Goal: Information Seeking & Learning: Learn about a topic

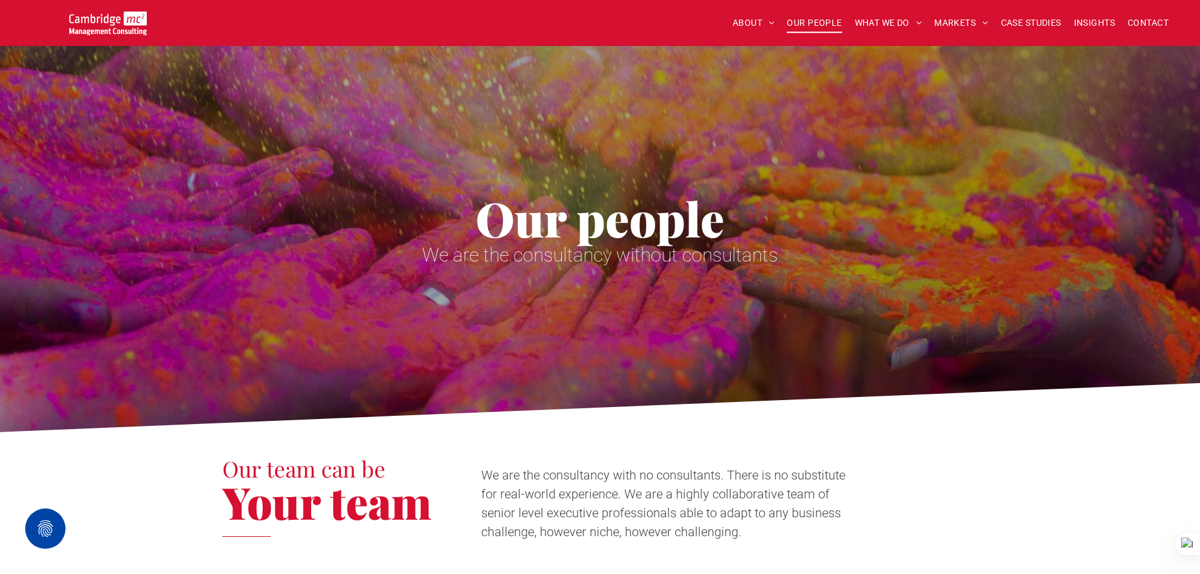
scroll to position [3087, 0]
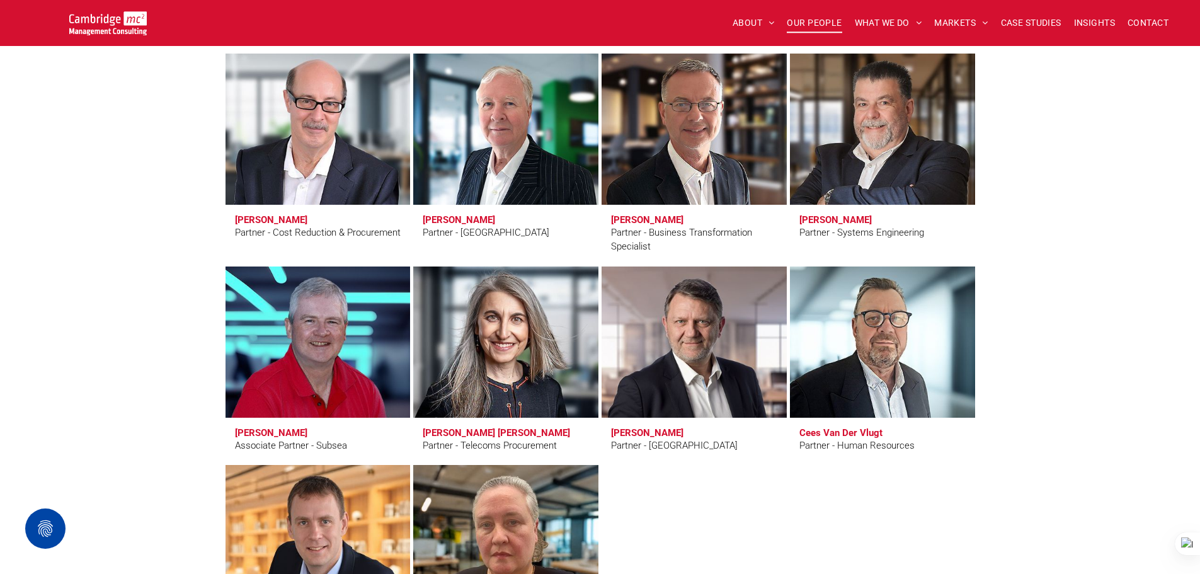
click at [118, 25] on img at bounding box center [107, 23] width 77 height 24
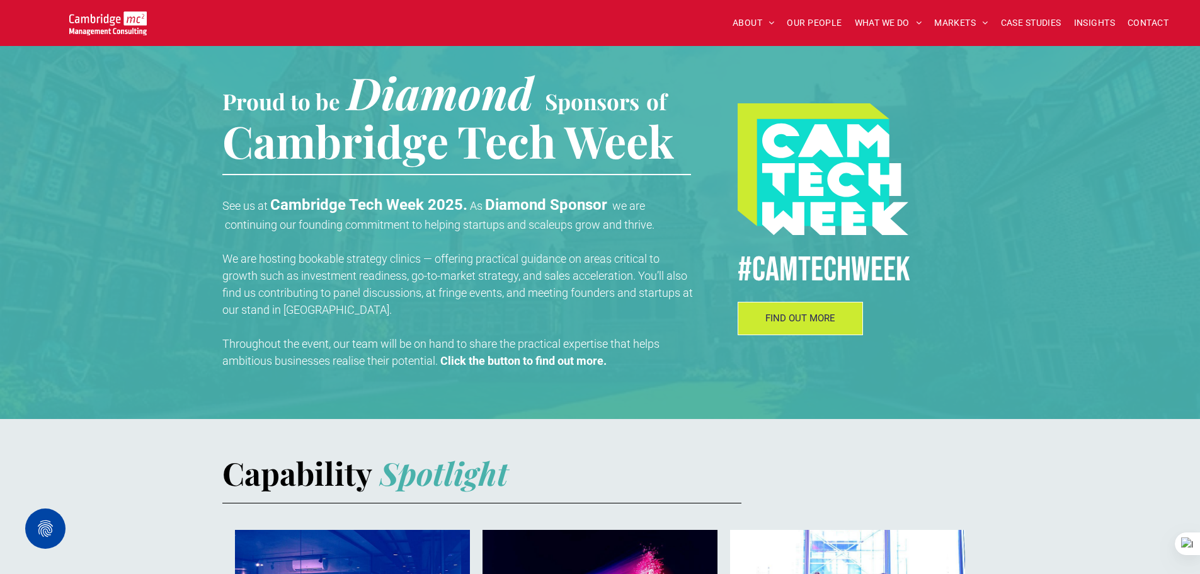
scroll to position [378, 0]
click at [781, 328] on link "FIND OUT MORE" at bounding box center [801, 317] width 126 height 33
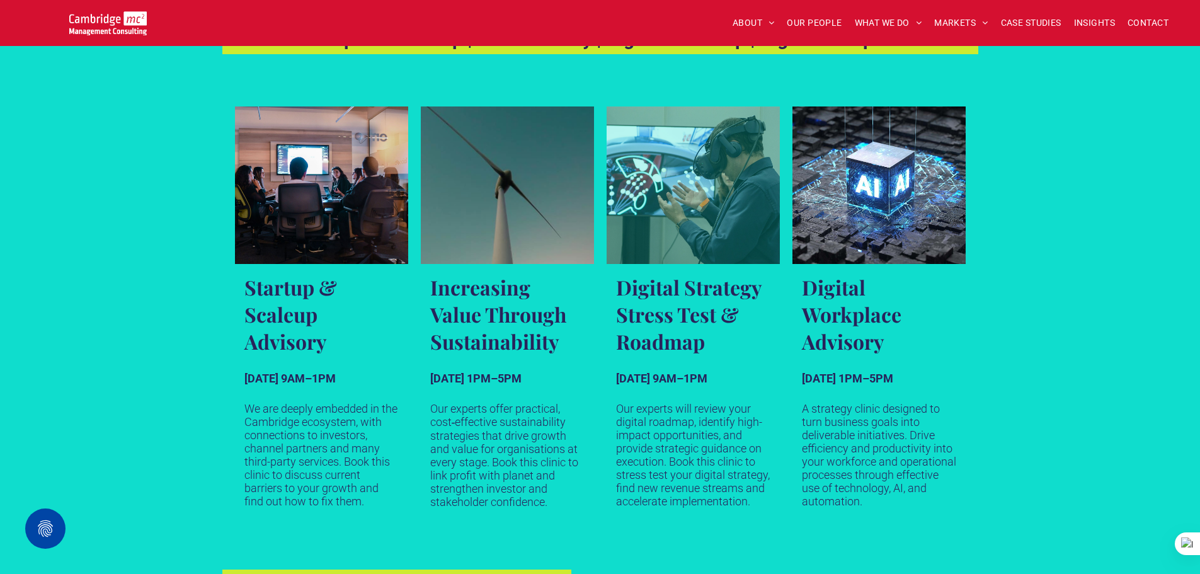
scroll to position [756, 0]
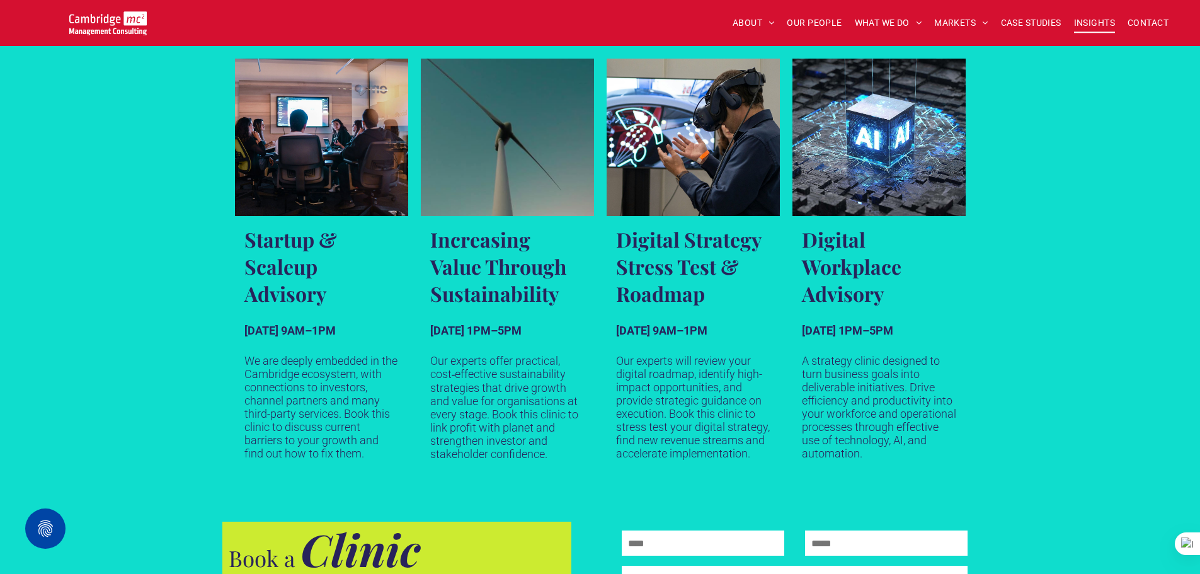
click at [1088, 18] on span "INSIGHTS" at bounding box center [1094, 23] width 41 height 20
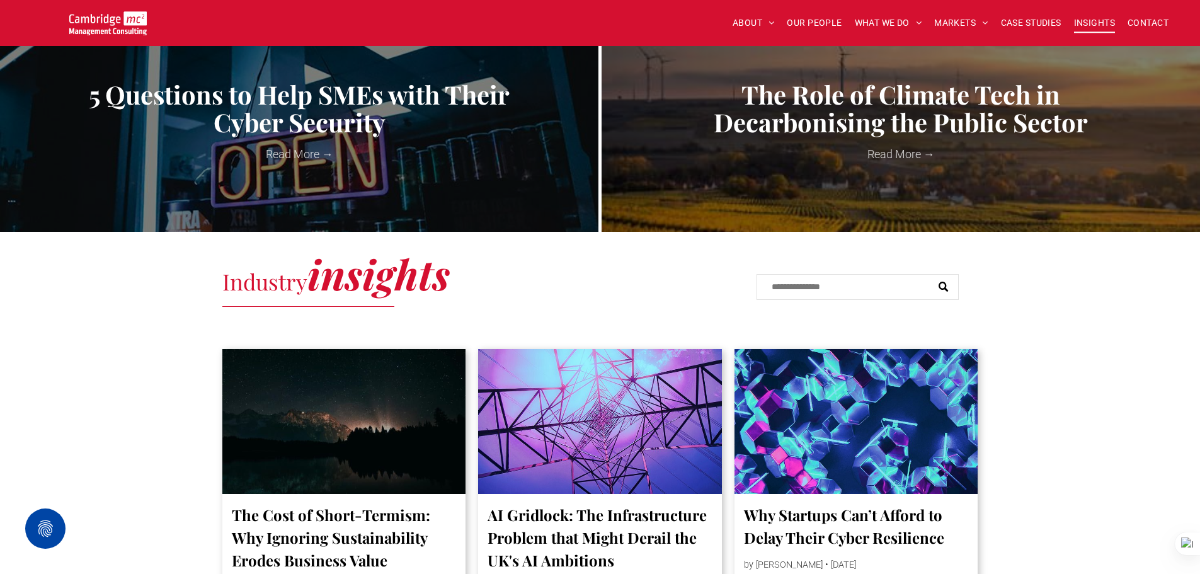
scroll to position [252, 0]
